Goal: Check status: Check status

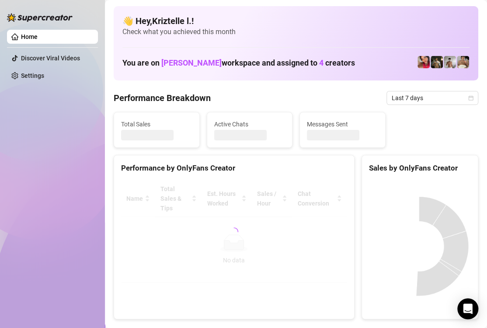
click at [362, 156] on div "Sales by OnlyFans Creator" at bounding box center [420, 164] width 116 height 19
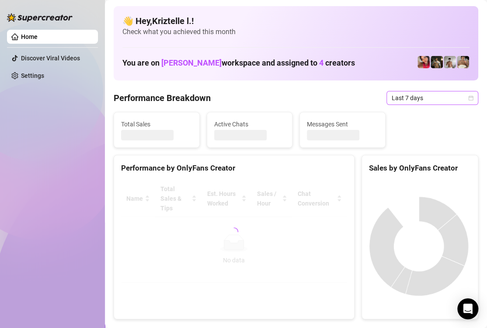
click at [430, 95] on span "Last 7 days" at bounding box center [432, 97] width 81 height 13
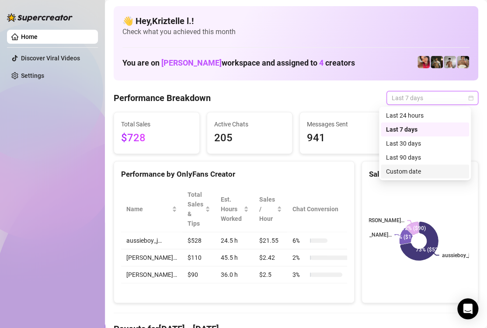
click at [427, 169] on div "Custom date" at bounding box center [425, 172] width 78 height 10
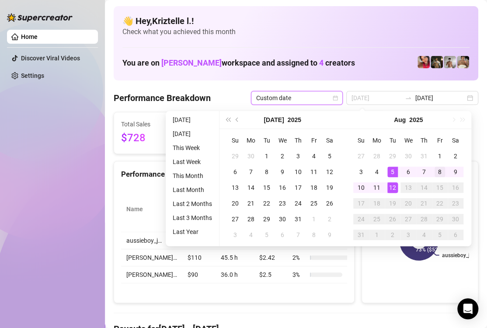
type input "[DATE]"
click at [441, 171] on div "8" at bounding box center [440, 172] width 10 height 10
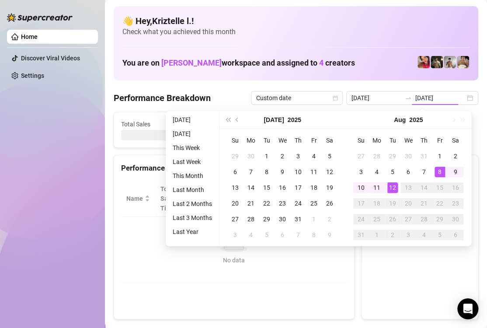
type input "[DATE]"
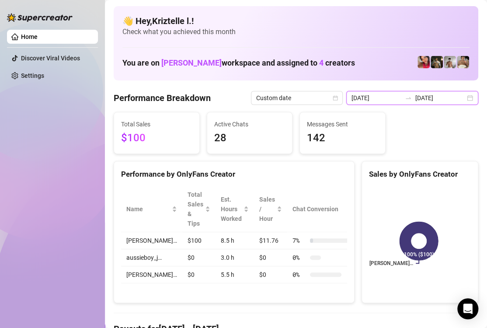
click at [429, 95] on input "[DATE]" at bounding box center [441, 98] width 50 height 10
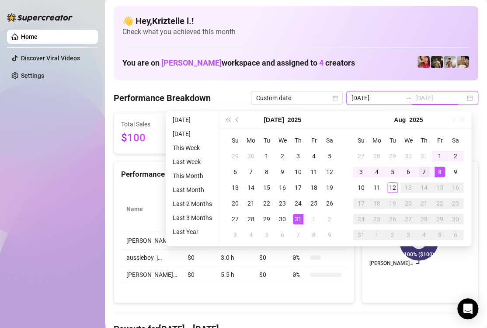
type input "[DATE]"
click at [425, 170] on div "7" at bounding box center [424, 172] width 10 height 10
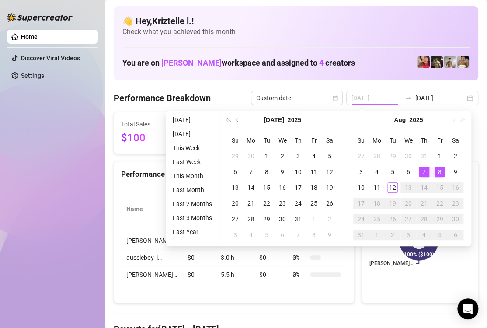
click at [425, 170] on div "7" at bounding box center [424, 172] width 10 height 10
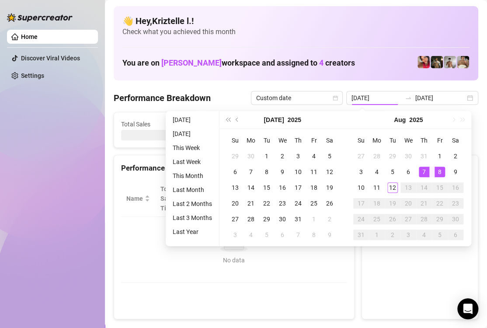
type input "[DATE]"
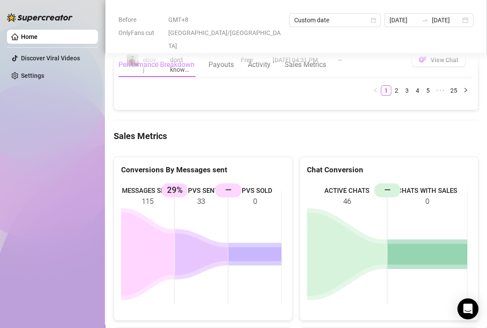
scroll to position [1356, 0]
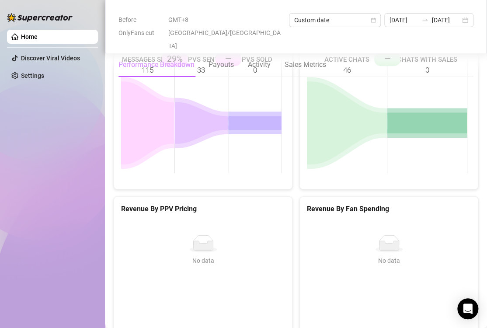
click at [296, 231] on div "Revenue By Fan Spending No data No data" at bounding box center [389, 269] width 186 height 147
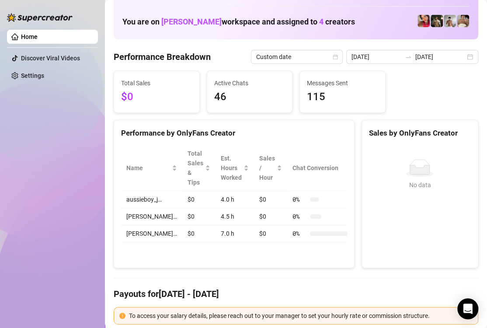
scroll to position [0, 0]
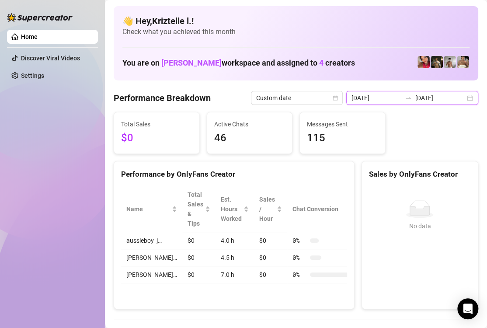
click at [393, 96] on input "[DATE]" at bounding box center [377, 98] width 50 height 10
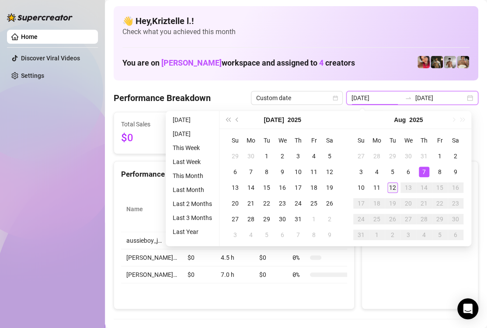
type input "[DATE]"
click at [395, 190] on div "12" at bounding box center [393, 187] width 10 height 10
type input "[DATE]"
click at [397, 189] on div "12" at bounding box center [393, 187] width 10 height 10
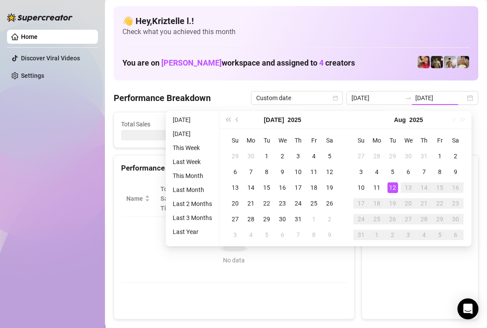
type input "[DATE]"
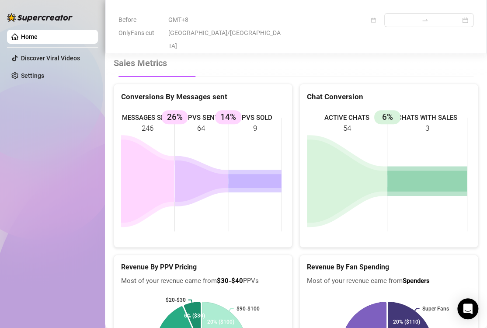
scroll to position [1312, 0]
